Goal: Task Accomplishment & Management: Manage account settings

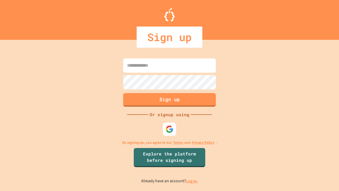
click at [192, 181] on link "Log in." at bounding box center [192, 181] width 12 height 6
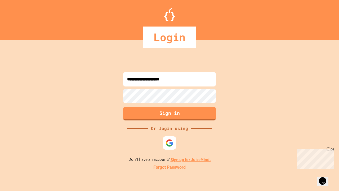
type input "**********"
